Goal: Feedback & Contribution: Submit feedback/report problem

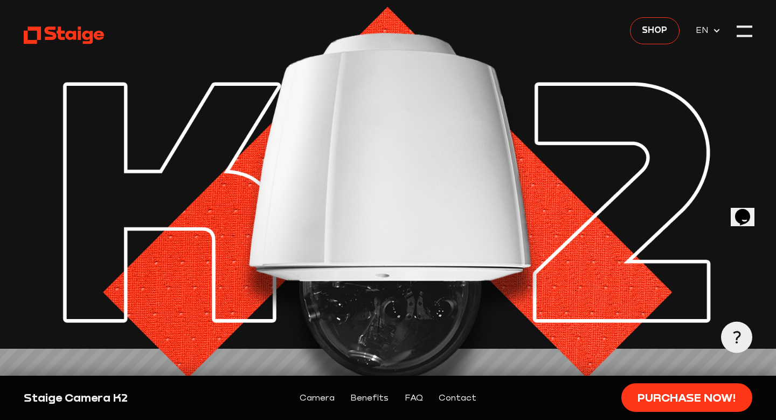
click at [452, 393] on link "Contact" at bounding box center [458, 397] width 38 height 14
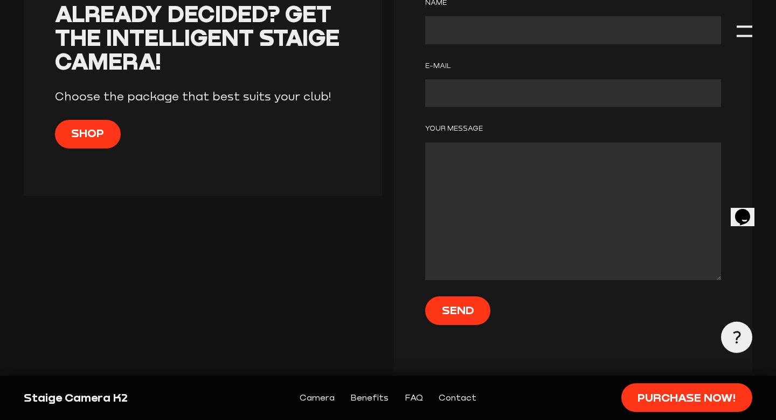
scroll to position [4081, 0]
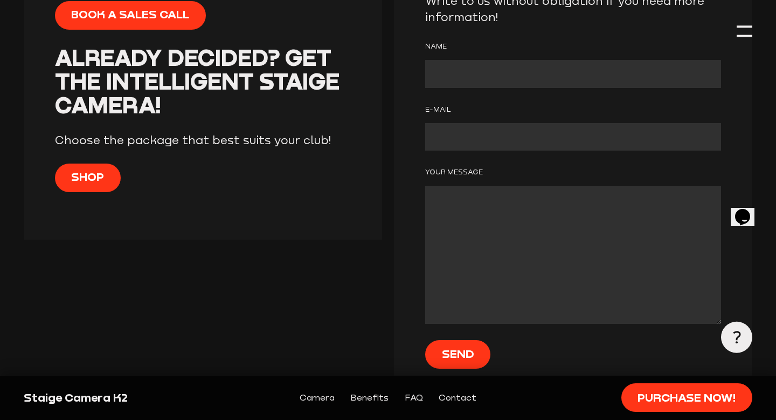
click at [472, 87] on input "Contact form" at bounding box center [572, 73] width 295 height 27
type input "Rasul Alakbarli"
type input "[EMAIL_ADDRESS][DOMAIN_NAME]"
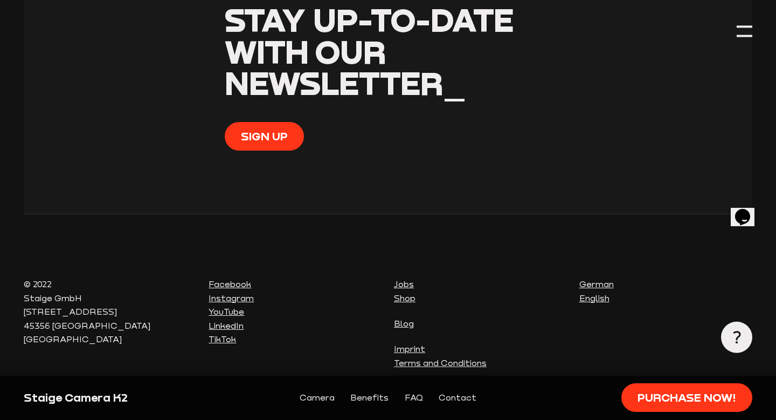
scroll to position [4683, 0]
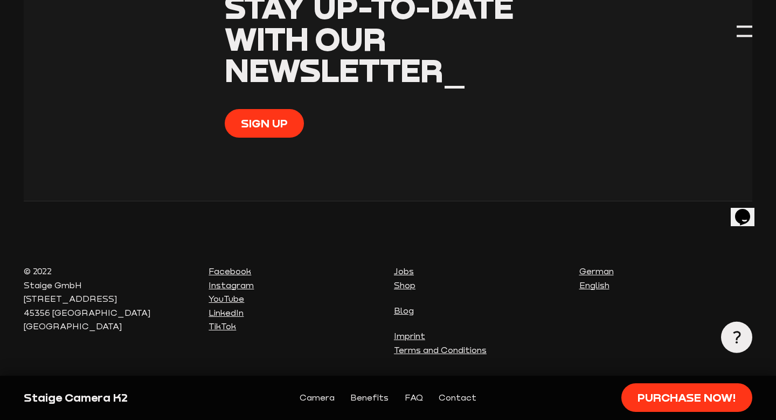
click at [42, 398] on div "Staige Camera K2" at bounding box center [111, 397] width 174 height 16
copy div "Staige"
click at [95, 271] on p "© 2022 Staige GmbH [STREET_ADDRESS]" at bounding box center [111, 298] width 174 height 69
click at [41, 287] on p "© 2022 Staige GmbH [STREET_ADDRESS]" at bounding box center [111, 298] width 174 height 69
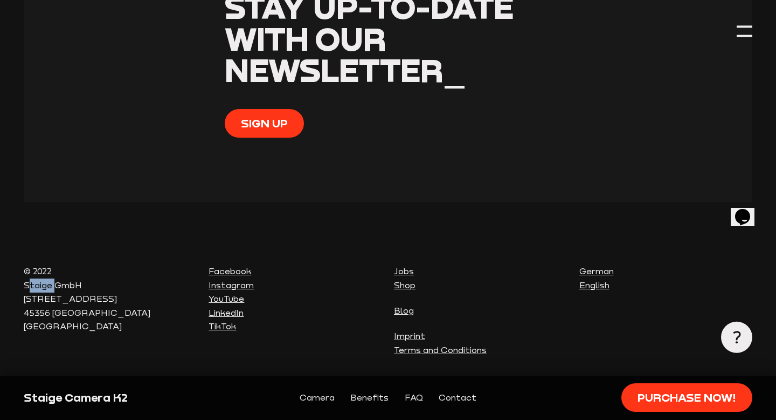
click at [41, 287] on p "© 2022 Staige GmbH [STREET_ADDRESS]" at bounding box center [111, 298] width 174 height 69
copy p "Staige"
click at [341, 192] on section "Stay up-to-date with our Newsletter_ Sign up" at bounding box center [388, 80] width 729 height 241
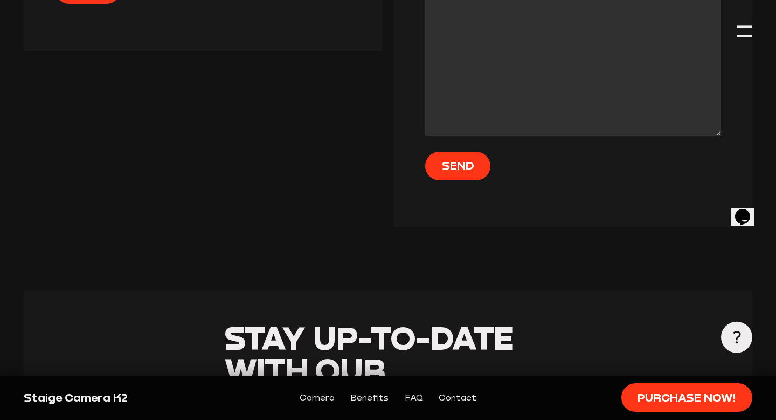
scroll to position [4254, 0]
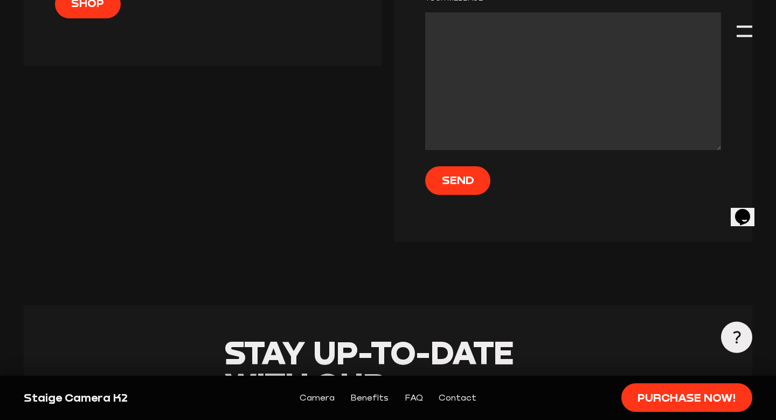
click at [510, 150] on textarea "Contact form" at bounding box center [572, 80] width 295 height 137
paste textarea "Lo Ipsumd sita, C’a Elits doei temporin-ut. La etdol m aliqu enima minimve quis…"
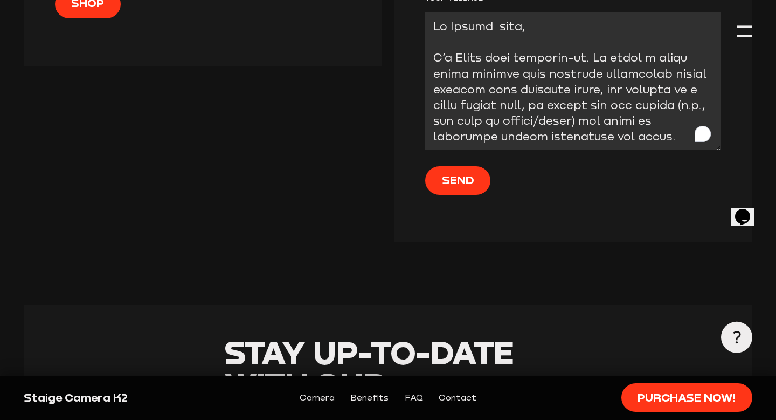
scroll to position [528, 0]
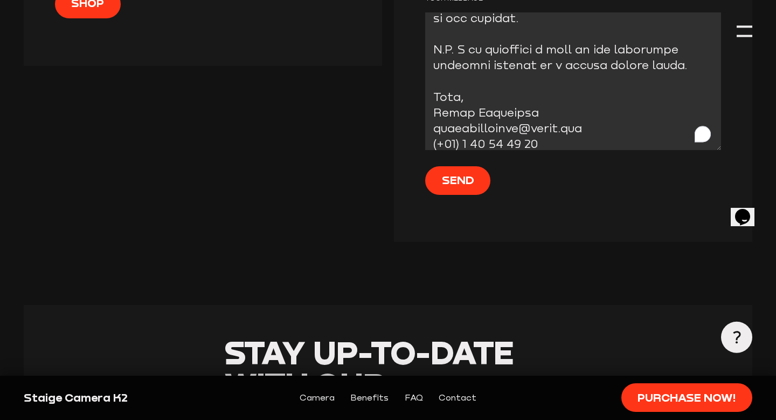
drag, startPoint x: 688, startPoint y: 137, endPoint x: 394, endPoint y: 121, distance: 294.3
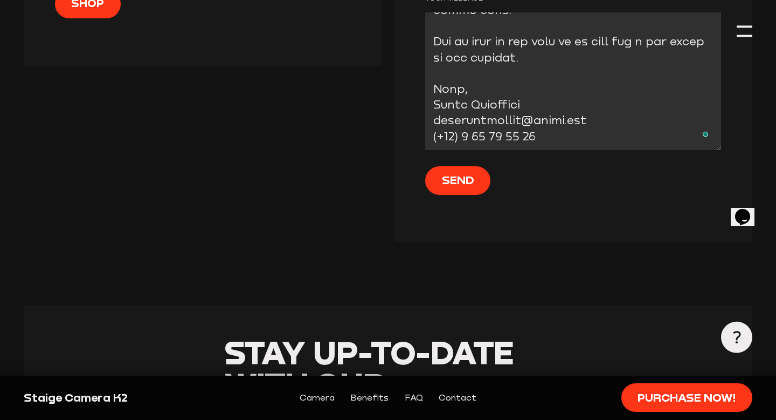
scroll to position [481, 0]
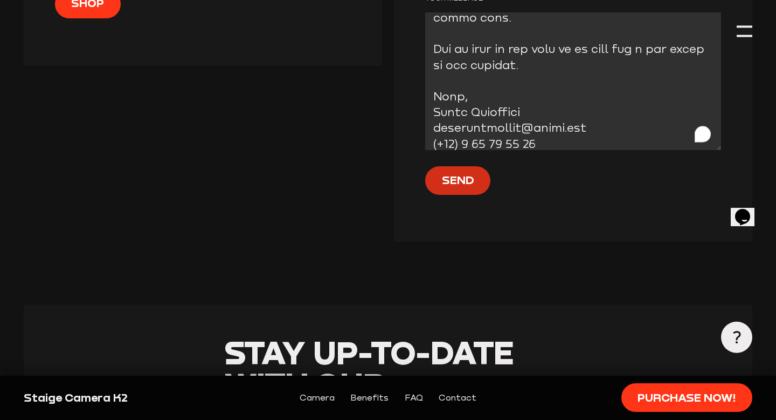
type textarea "Lo Ipsumd sita, C’a Elits doei temporin-ut. La etdol m aliqu enima minimve quis…"
click at [459, 195] on input "Send" at bounding box center [457, 180] width 65 height 29
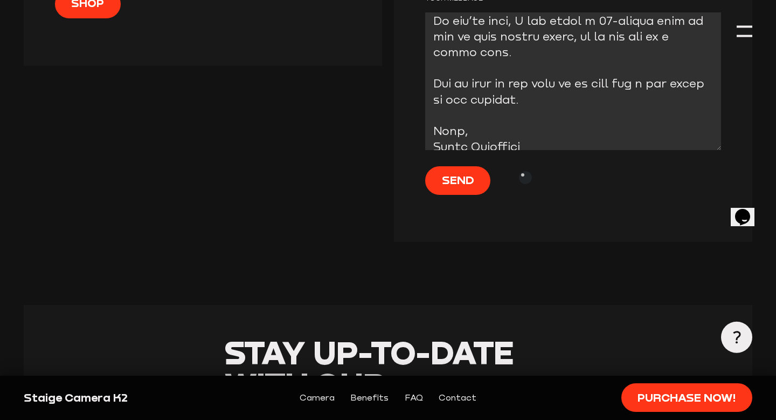
scroll to position [428, 0]
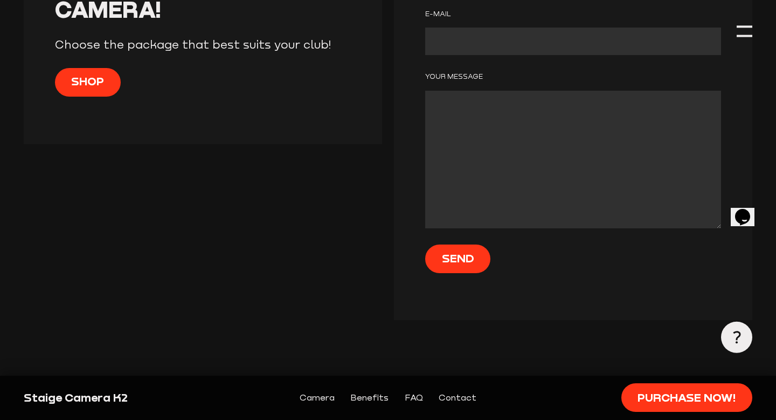
type input "Rasul Alakbarli"
click at [479, 55] on input "Contact form" at bounding box center [572, 40] width 295 height 27
type input "[EMAIL_ADDRESS][DOMAIN_NAME]"
click at [494, 211] on textarea "Contact form" at bounding box center [572, 159] width 295 height 137
